Goal: Task Accomplishment & Management: Manage account settings

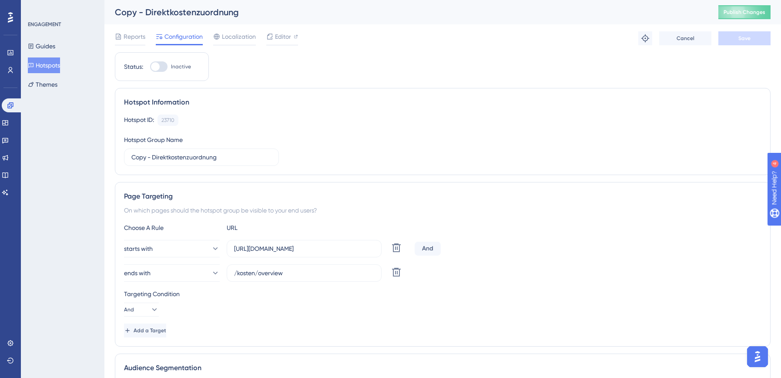
scroll to position [0, 0]
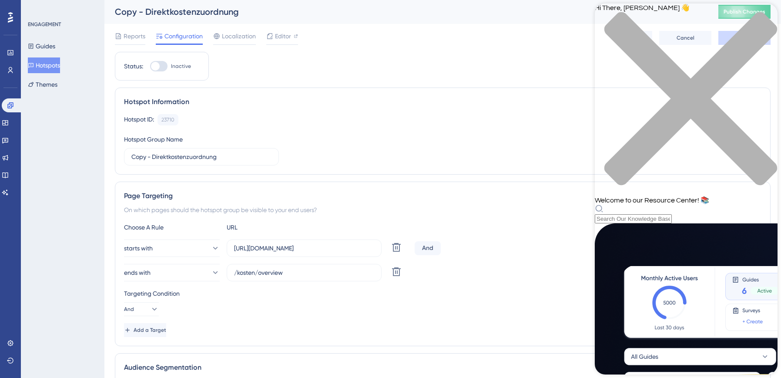
scroll to position [0, 0]
click at [768, 18] on div "close resource center" at bounding box center [686, 104] width 183 height 184
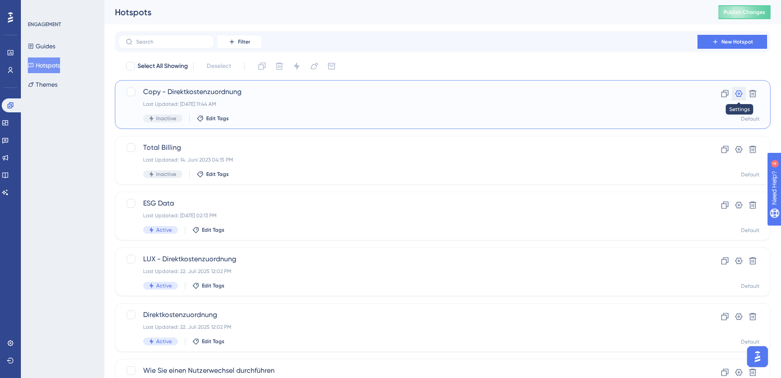
click at [740, 92] on icon at bounding box center [739, 93] width 9 height 9
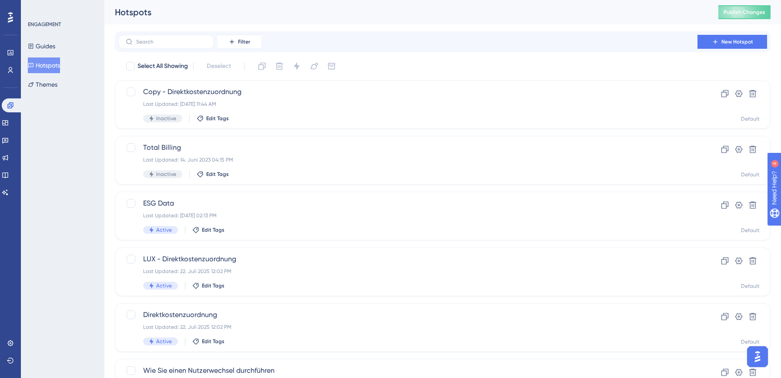
scroll to position [3, 0]
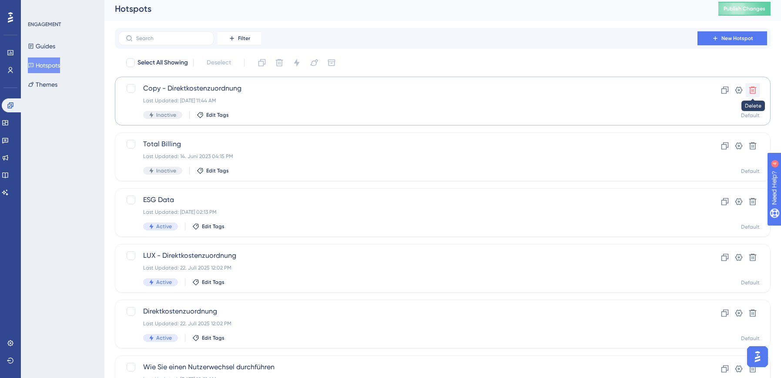
click at [754, 88] on icon at bounding box center [753, 90] width 9 height 9
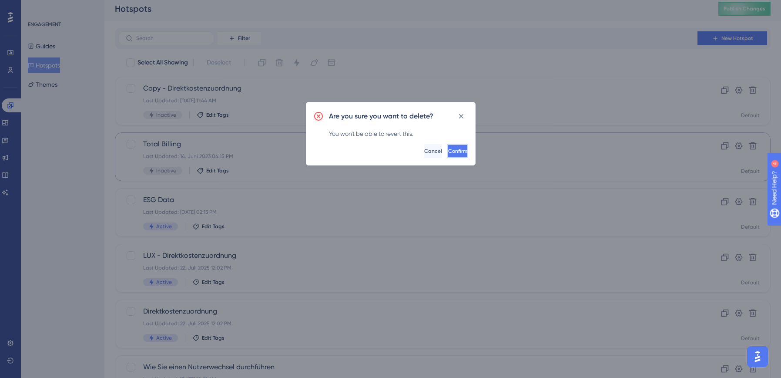
click at [448, 151] on span "Confirm" at bounding box center [457, 151] width 19 height 7
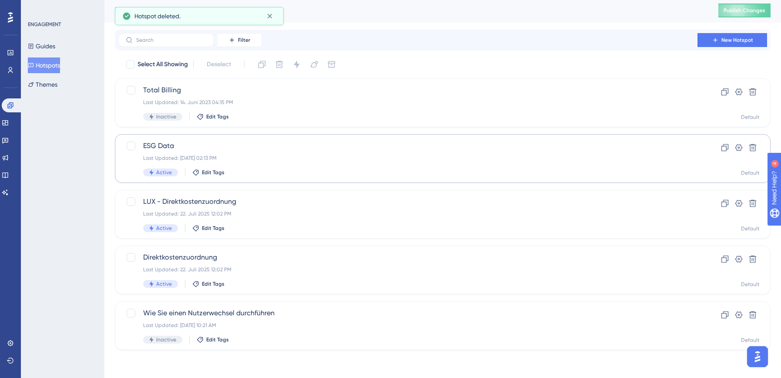
scroll to position [0, 0]
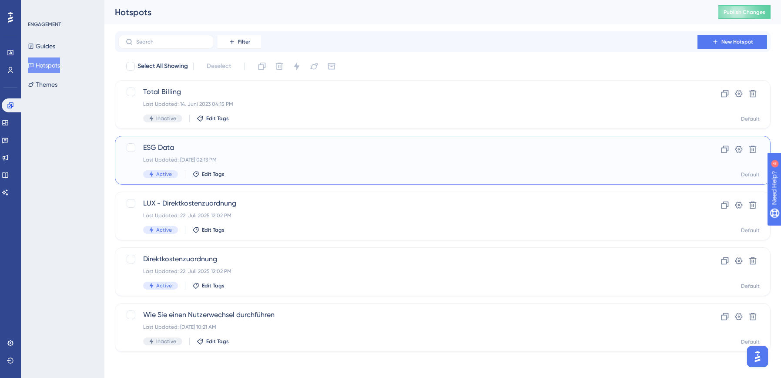
click at [168, 149] on span "ESG Data" at bounding box center [408, 147] width 530 height 10
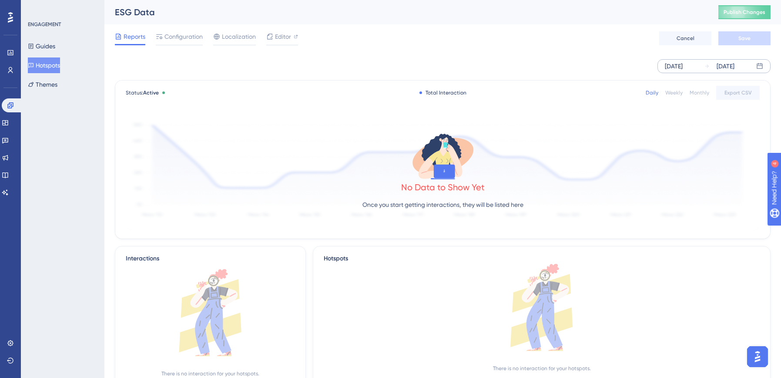
click at [683, 67] on div "[DATE]" at bounding box center [674, 66] width 18 height 10
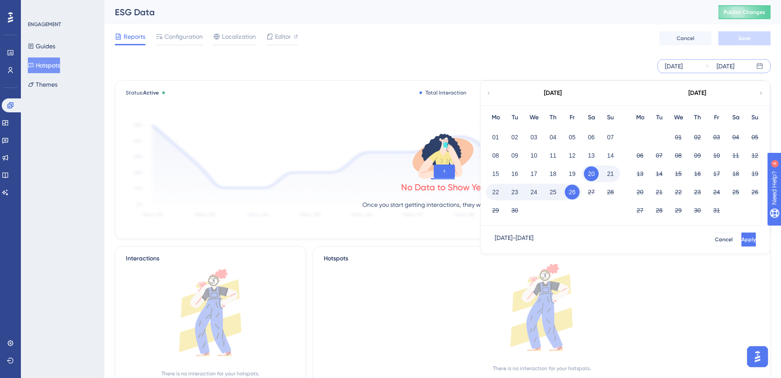
click at [490, 91] on icon at bounding box center [488, 93] width 5 height 8
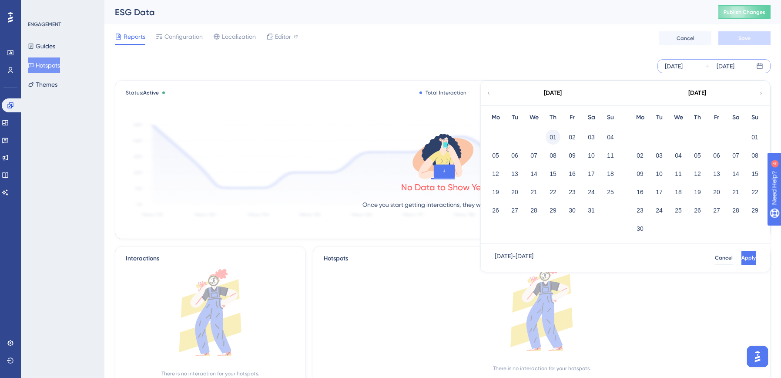
click at [556, 134] on button "01" at bounding box center [553, 137] width 15 height 15
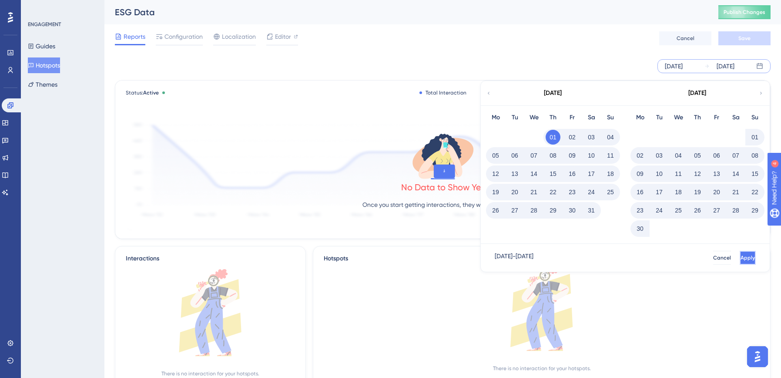
click at [745, 256] on button "Apply" at bounding box center [748, 258] width 16 height 14
